Goal: Check status: Check status

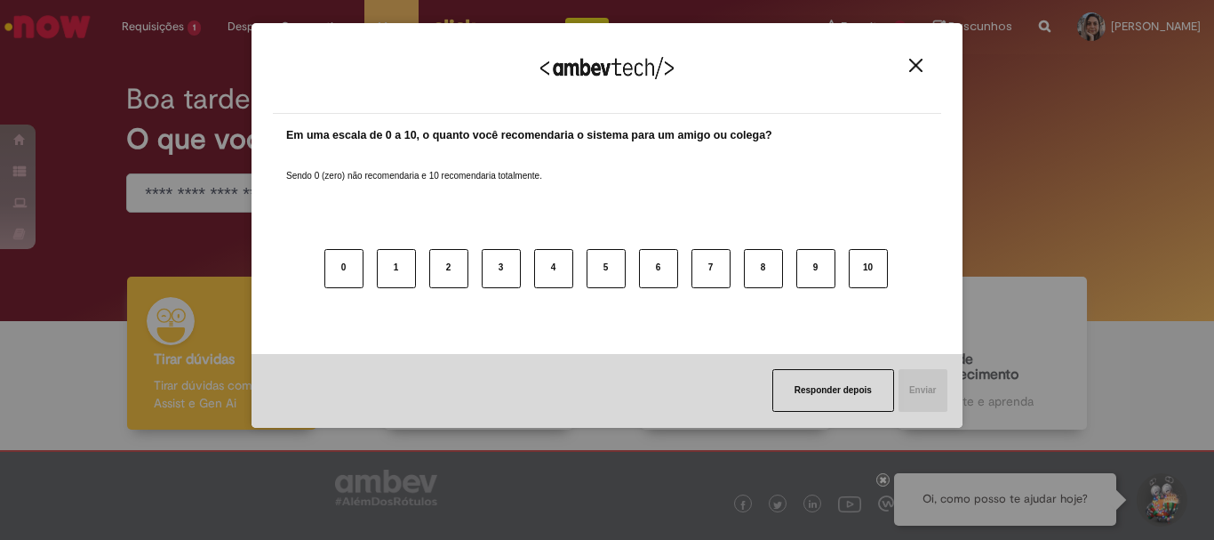
click at [924, 60] on button "Close" at bounding box center [916, 65] width 24 height 15
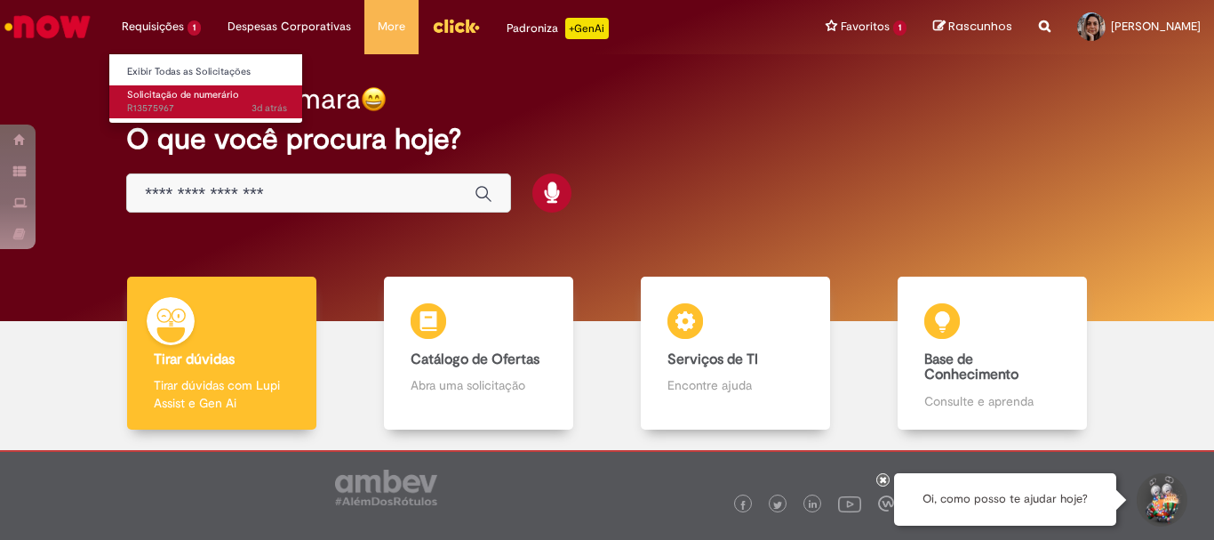
click at [140, 100] on span "Solicitação de numerário" at bounding box center [183, 94] width 112 height 13
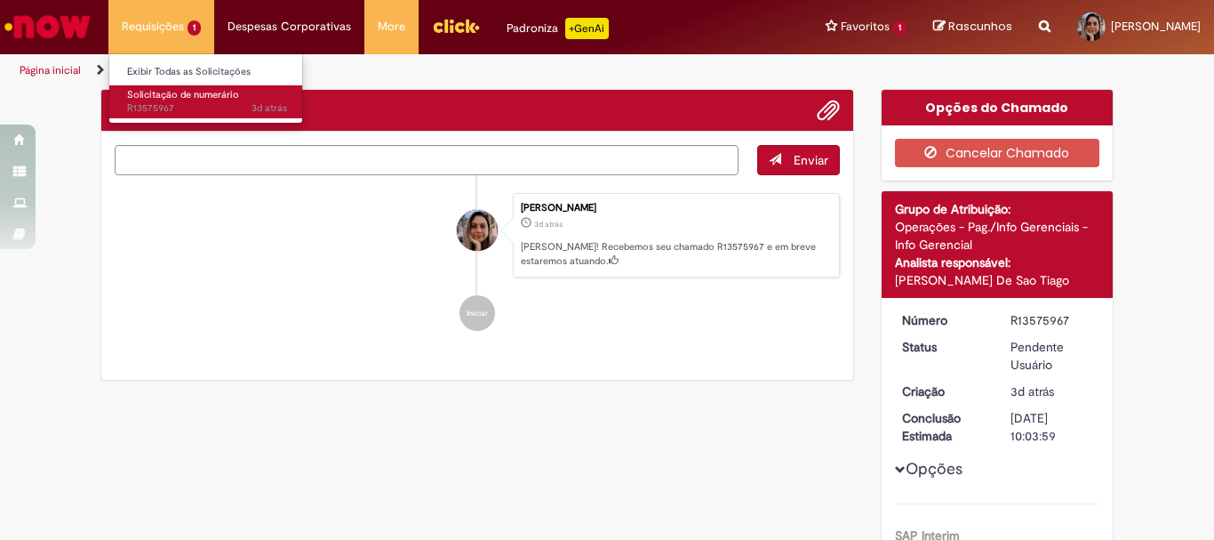
click at [140, 100] on span "Solicitação de numerário" at bounding box center [183, 94] width 112 height 13
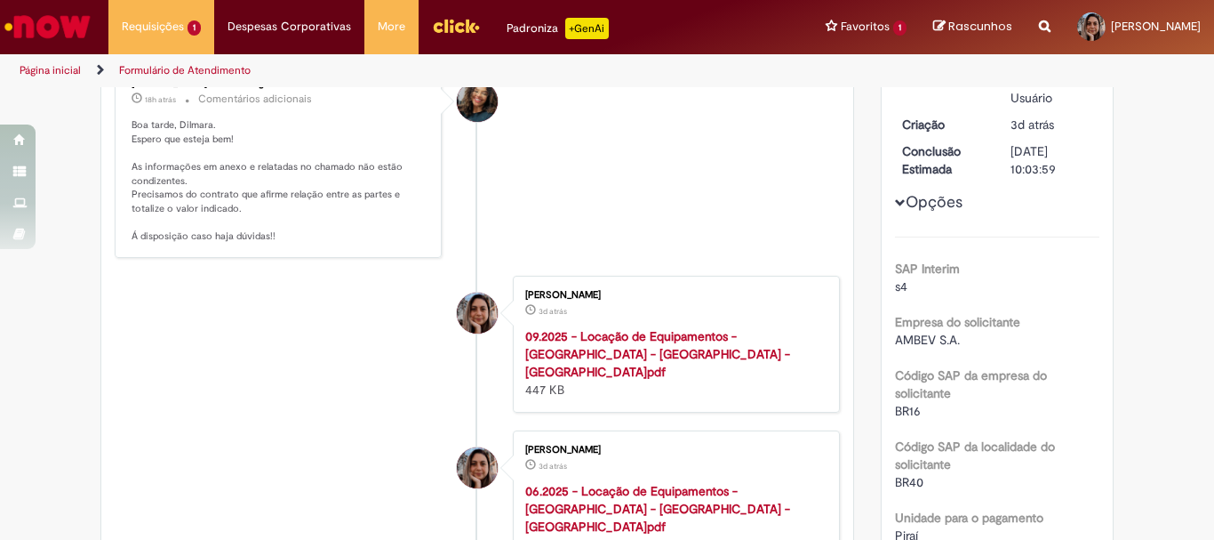
scroll to position [178, 0]
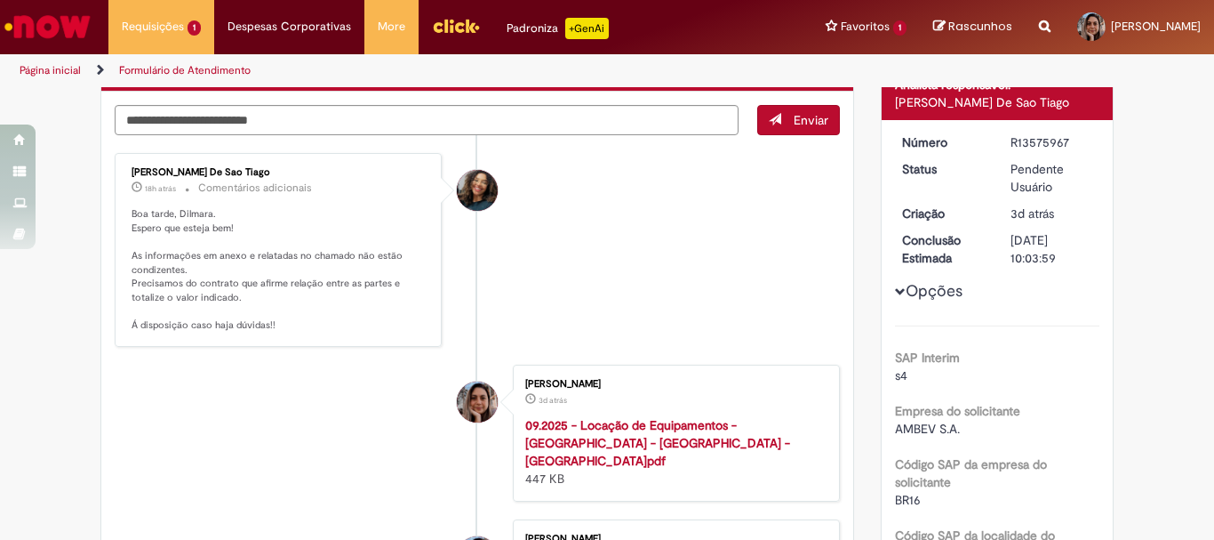
drag, startPoint x: 268, startPoint y: 170, endPoint x: 125, endPoint y: 172, distance: 143.2
click at [132, 172] on div "[PERSON_NAME] De Sao Tiago" at bounding box center [280, 172] width 296 height 11
copy div "[PERSON_NAME] De Sao Tiago"
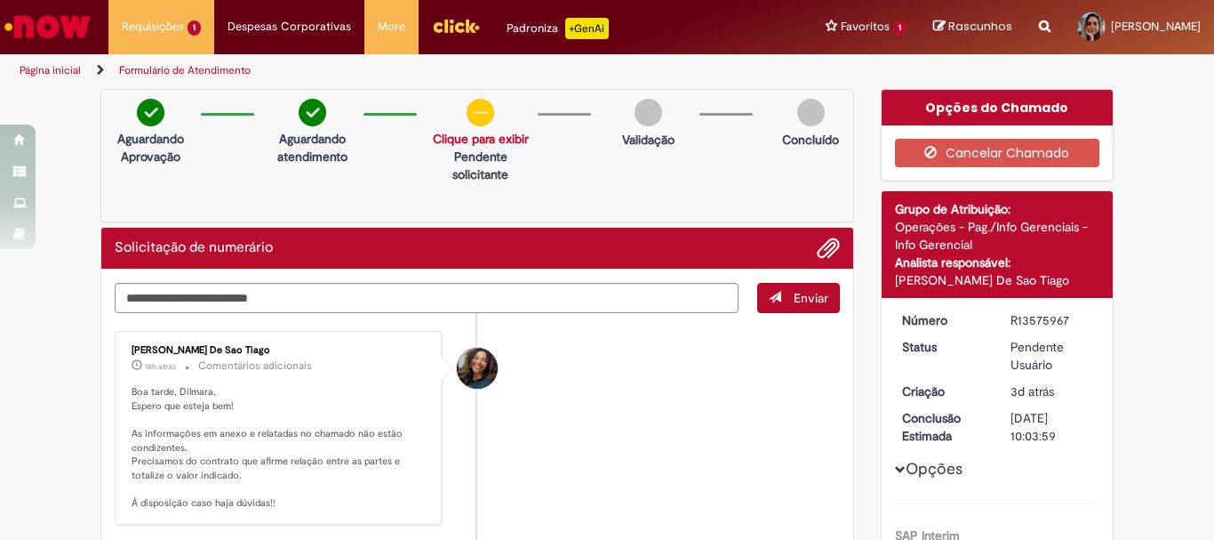
drag, startPoint x: 1066, startPoint y: 318, endPoint x: 993, endPoint y: 323, distance: 73.0
click at [997, 323] on dd "R13575967" at bounding box center [1051, 320] width 109 height 18
copy div "R13575967"
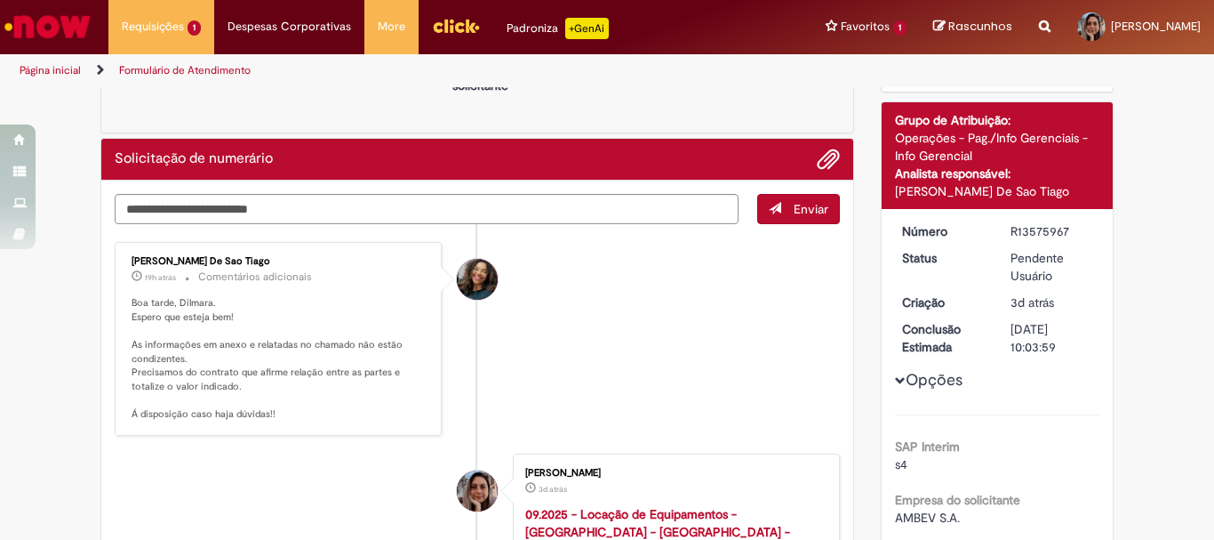
scroll to position [178, 0]
